Goal: Task Accomplishment & Management: Use online tool/utility

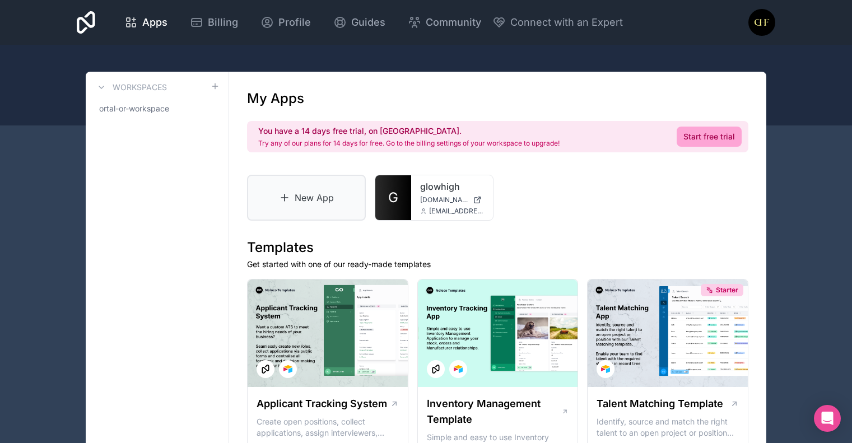
click at [293, 188] on link "New App" at bounding box center [306, 198] width 119 height 46
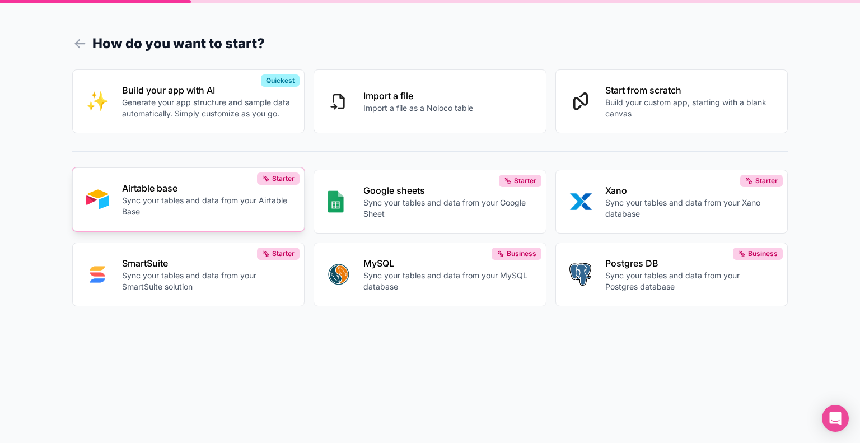
click at [166, 188] on p "Airtable base" at bounding box center [206, 187] width 169 height 13
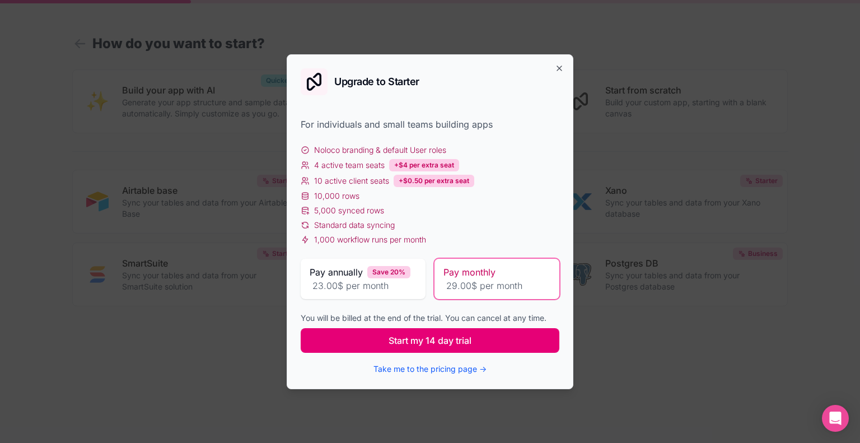
click at [422, 343] on span "Start my 14 day trial" at bounding box center [430, 340] width 83 height 13
click at [407, 282] on span "‏23.00 ‏$ per month" at bounding box center [363, 285] width 107 height 13
